Goal: Information Seeking & Learning: Learn about a topic

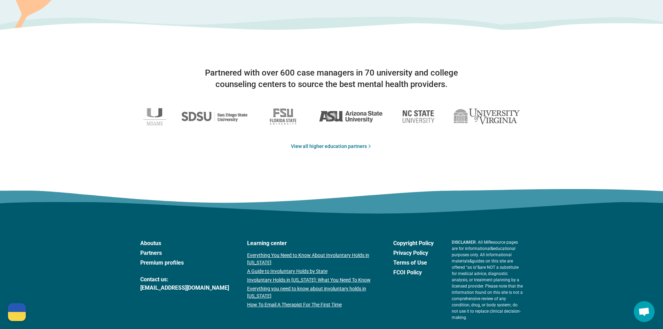
scroll to position [1127, 0]
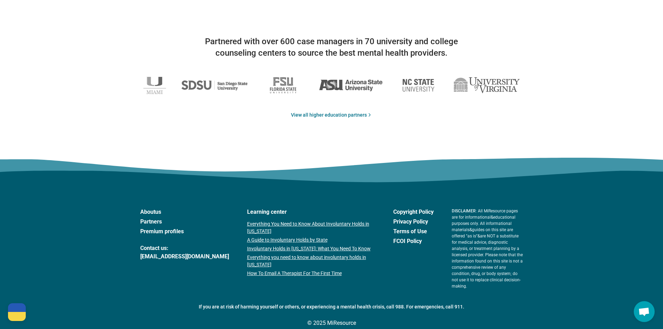
click at [152, 223] on link "Partners" at bounding box center [184, 221] width 89 height 8
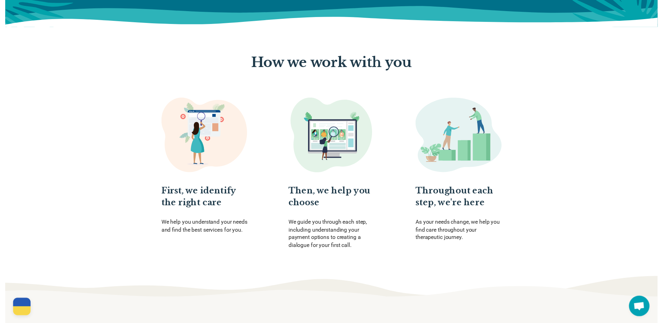
scroll to position [0, 0]
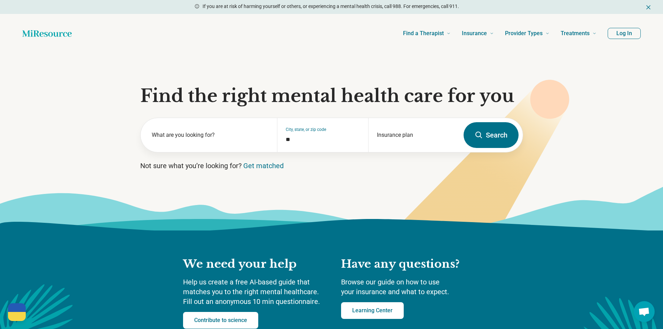
click at [647, 5] on icon "Dismiss" at bounding box center [648, 7] width 7 height 7
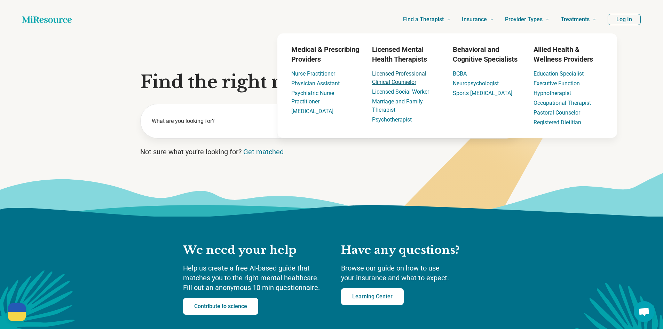
click at [407, 75] on link "Licensed Professional Clinical Counselor" at bounding box center [399, 77] width 54 height 15
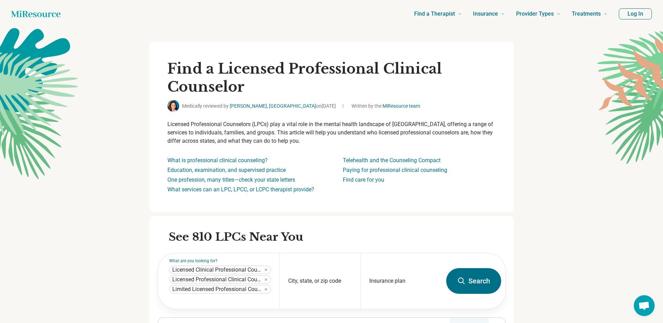
click at [403, 92] on h1 "Find a Licensed Professional Clinical Counselor" at bounding box center [331, 78] width 328 height 36
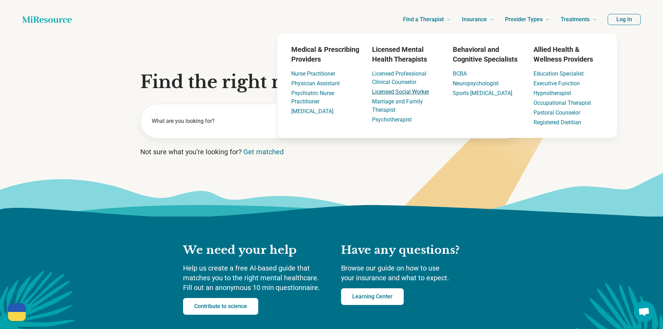
click at [403, 94] on link "Licensed Social Worker" at bounding box center [400, 91] width 57 height 7
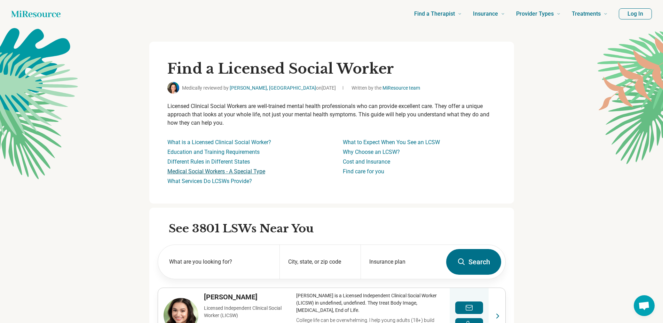
click at [256, 170] on link "Medical Social Workers - A Special Type" at bounding box center [216, 171] width 98 height 7
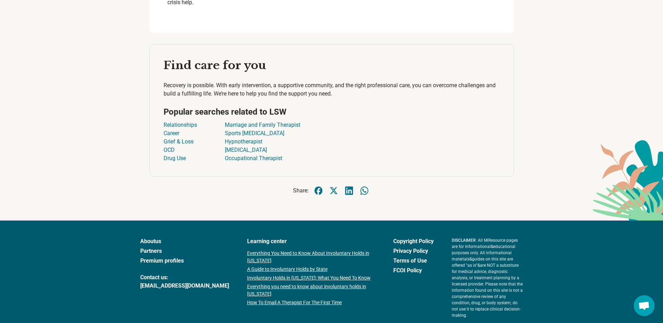
scroll to position [1868, 0]
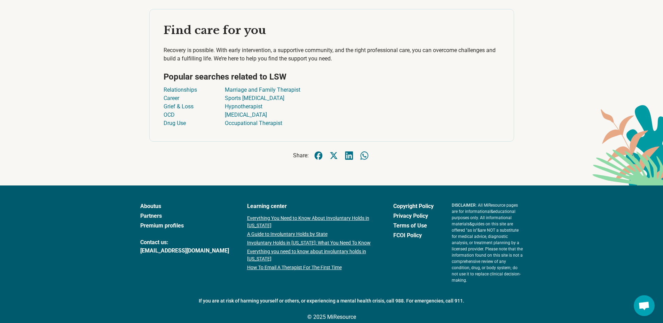
click at [158, 207] on link "About us" at bounding box center [184, 206] width 89 height 8
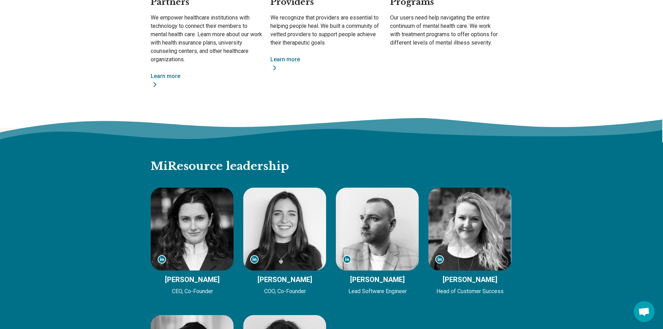
scroll to position [487, 0]
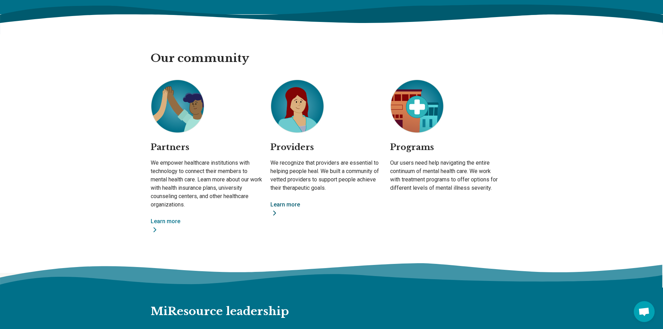
click at [291, 206] on link "Learn more" at bounding box center [325, 208] width 111 height 17
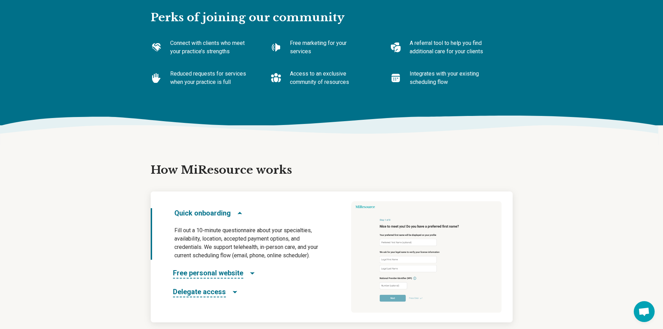
scroll to position [278, 0]
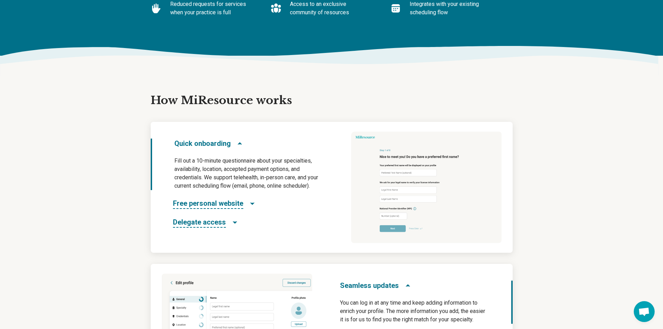
click at [249, 204] on icon "Free personal website" at bounding box center [252, 203] width 7 height 7
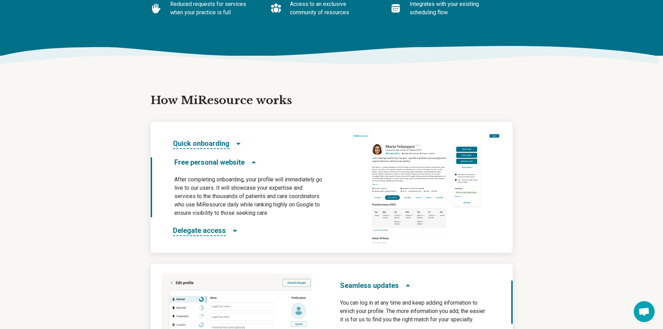
click at [253, 163] on icon "Free personal website" at bounding box center [253, 162] width 7 height 7
click at [250, 162] on icon "Free personal website" at bounding box center [253, 162] width 7 height 7
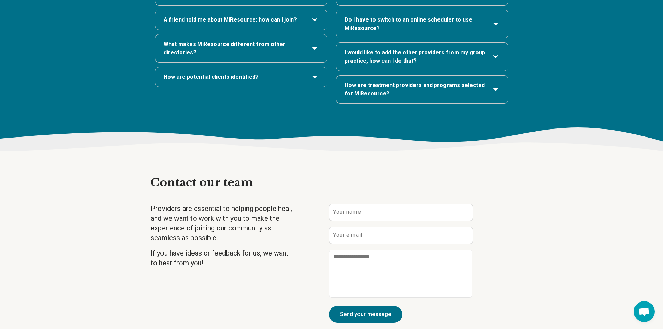
scroll to position [1531, 0]
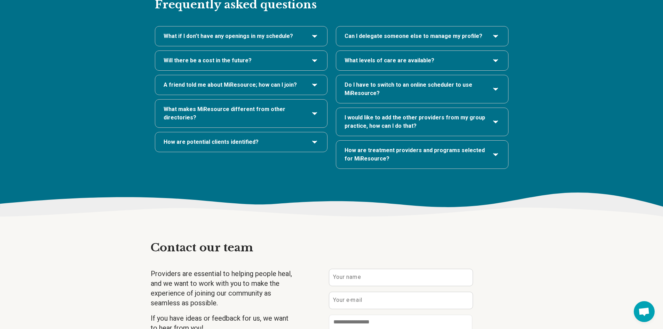
click at [311, 56] on icon "Will there be a cost in the future?" at bounding box center [314, 60] width 8 height 8
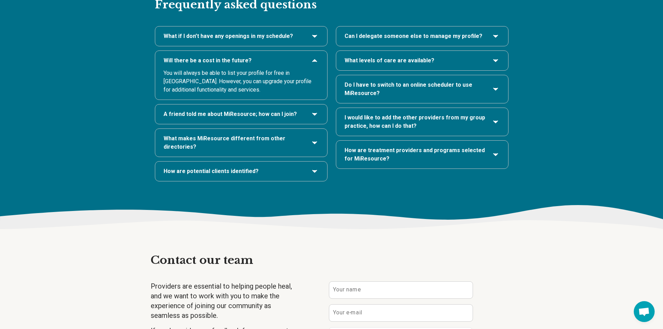
click at [314, 113] on icon "A friend told me about MiResource; how can I join?" at bounding box center [314, 114] width 4 height 2
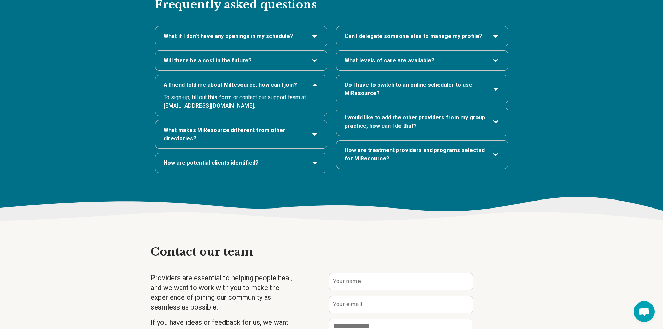
click at [217, 94] on link "this form" at bounding box center [220, 97] width 24 height 7
click at [300, 50] on div "Will there be a cost in the future?" at bounding box center [241, 60] width 173 height 20
click at [308, 32] on h3 "What if I don’t have any openings in my schedule?" at bounding box center [240, 36] width 155 height 8
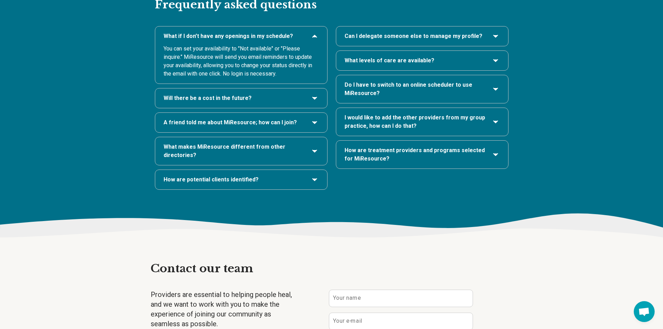
click at [310, 94] on icon "Will there be a cost in the future?" at bounding box center [314, 98] width 8 height 8
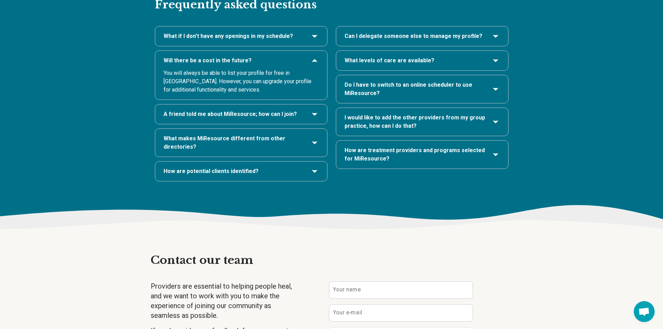
click at [480, 81] on span "Do I have to switch to an online scheduler to use MiResource?" at bounding box center [414, 89] width 141 height 17
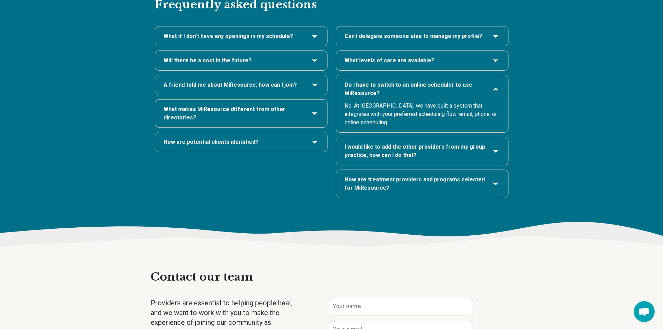
click at [480, 175] on span "How are treatment providers and programs selected for MiResource?" at bounding box center [414, 183] width 141 height 17
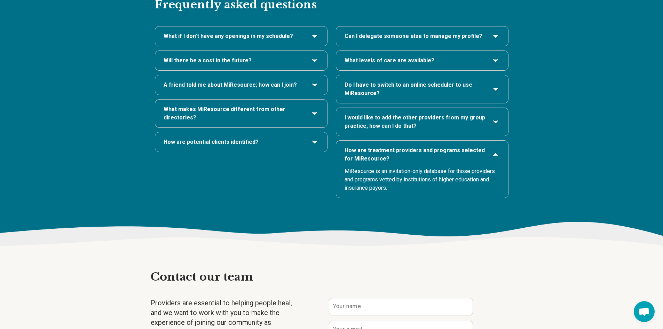
click at [484, 32] on h3 "Can I delegate someone else to manage my profile?" at bounding box center [421, 36] width 155 height 8
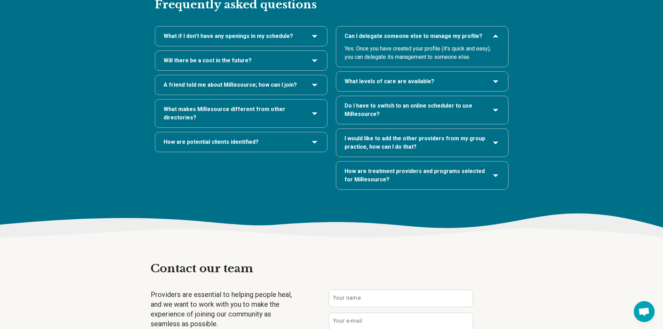
click at [542, 100] on div "Frequently asked questions What if I don’t have any openings in my schedule? Wi…" at bounding box center [331, 101] width 663 height 253
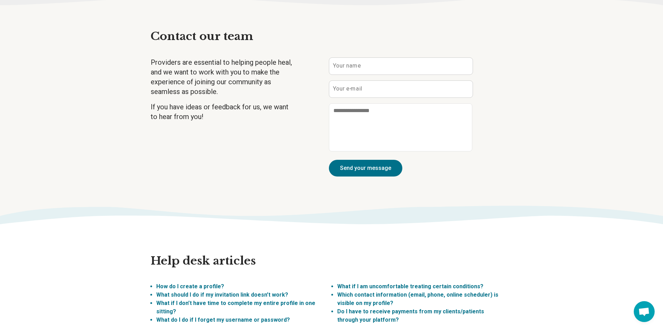
scroll to position [1809, 0]
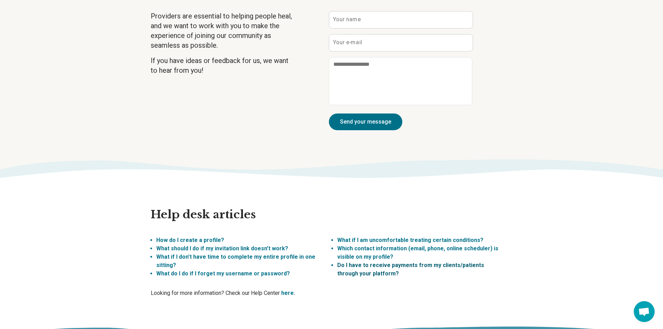
click at [389, 262] on link "Do I have to receive payments from my clients/patients through your platform?" at bounding box center [410, 269] width 147 height 15
click at [425, 237] on link "What if I am uncomfortable treating certain conditions?" at bounding box center [410, 240] width 146 height 7
